Goal: Information Seeking & Learning: Learn about a topic

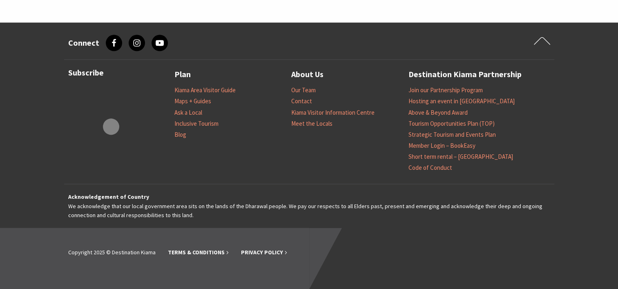
scroll to position [1208, 0]
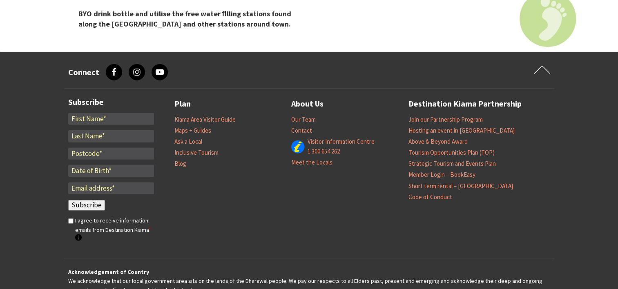
scroll to position [2027, 0]
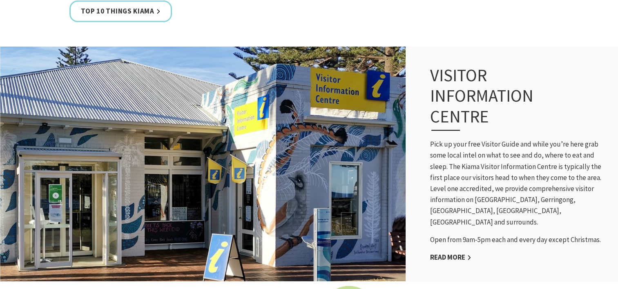
scroll to position [665, 0]
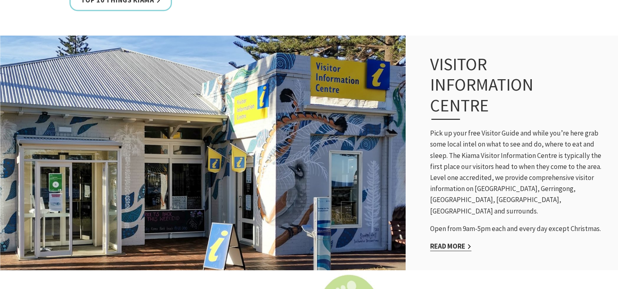
click at [464, 242] on link "Read More" at bounding box center [450, 246] width 41 height 9
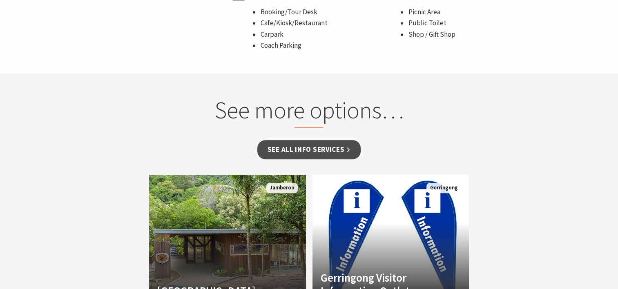
scroll to position [693, 0]
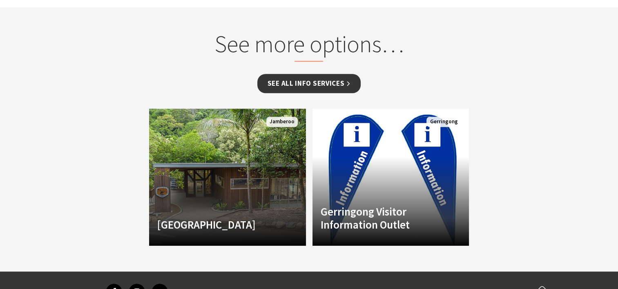
click at [346, 74] on link "See all Info Services" at bounding box center [309, 83] width 104 height 19
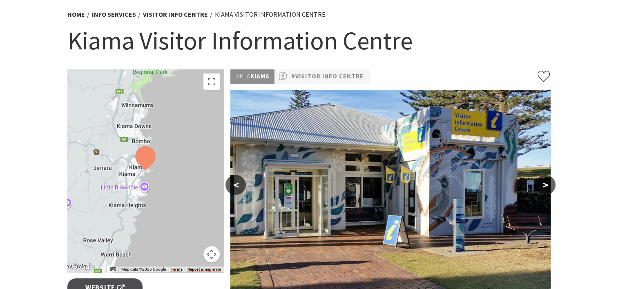
scroll to position [42, 0]
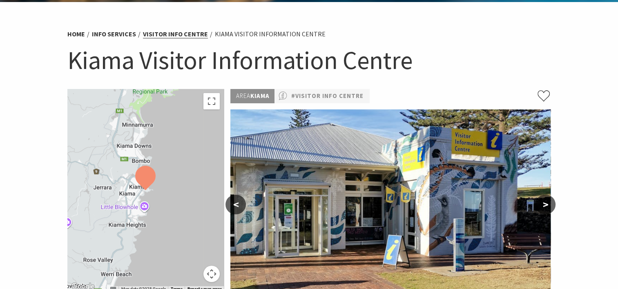
click at [197, 32] on link "Visitor Info Centre" at bounding box center [175, 34] width 65 height 9
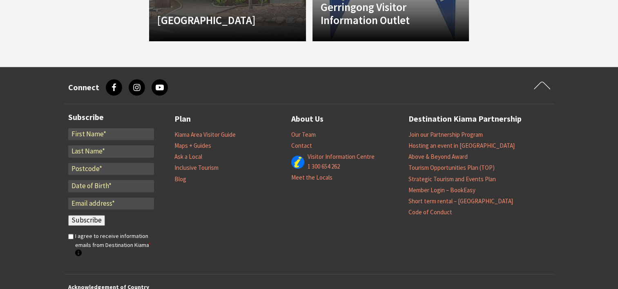
scroll to position [928, 0]
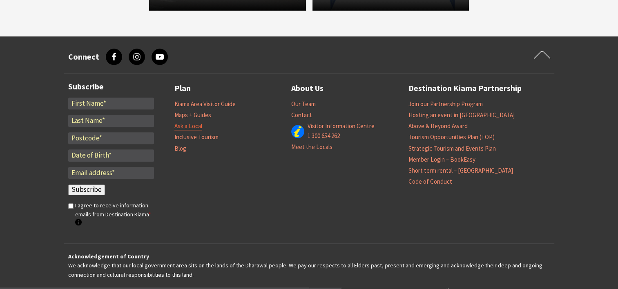
click at [189, 122] on link "Ask a Local" at bounding box center [188, 126] width 28 height 8
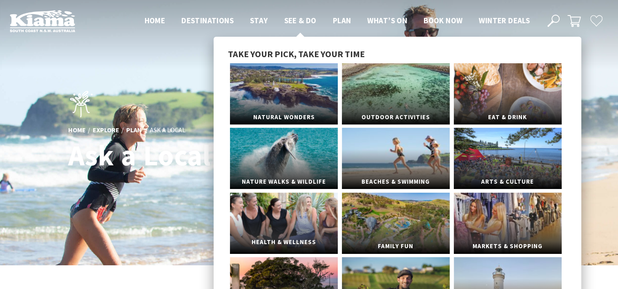
click at [309, 225] on link "Health & Wellness" at bounding box center [284, 223] width 108 height 61
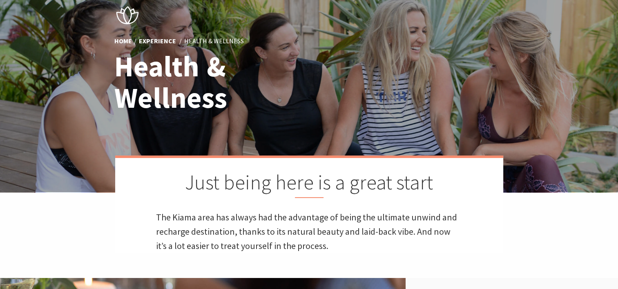
scroll to position [62, 0]
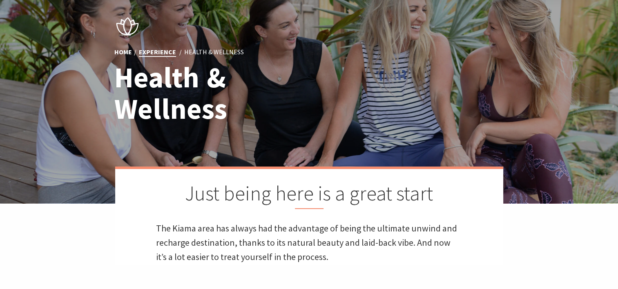
click at [152, 57] on link "Experience" at bounding box center [157, 52] width 37 height 9
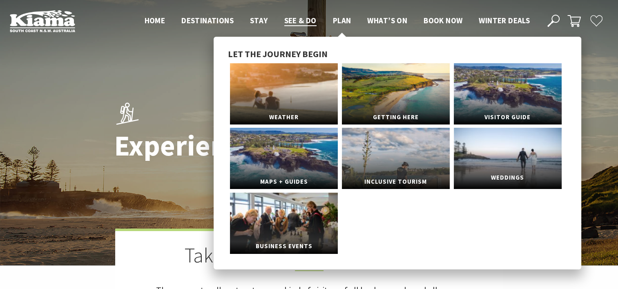
click at [516, 147] on link "Weddings" at bounding box center [508, 158] width 108 height 61
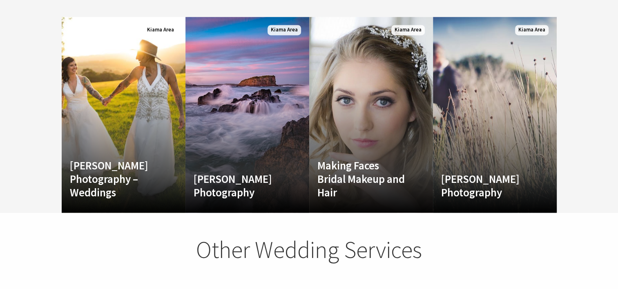
scroll to position [1372, 0]
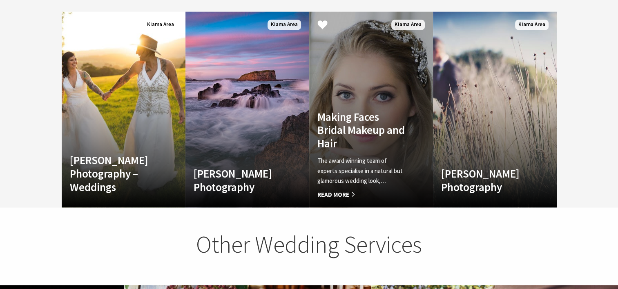
click at [346, 190] on span "Read More" at bounding box center [361, 195] width 89 height 10
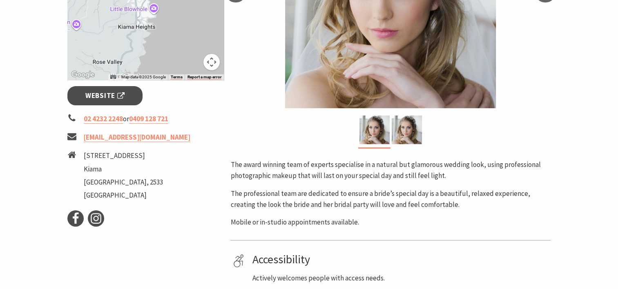
scroll to position [263, 0]
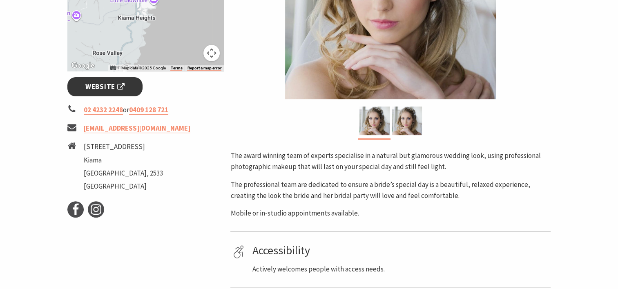
click at [118, 85] on span "Website" at bounding box center [104, 86] width 39 height 11
